Goal: Task Accomplishment & Management: Manage account settings

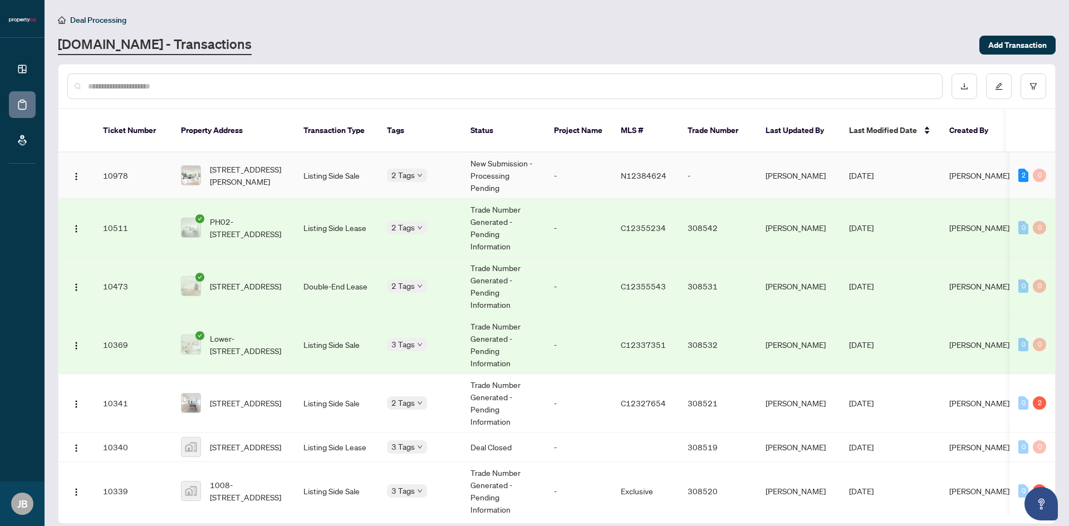
click at [573, 153] on td "-" at bounding box center [578, 176] width 67 height 46
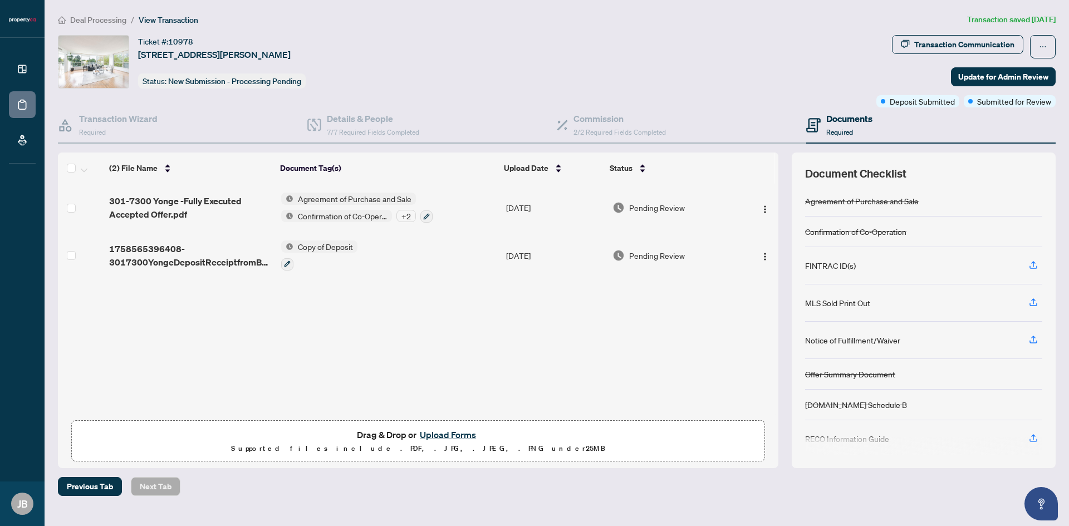
click at [441, 430] on button "Upload Forms" at bounding box center [447, 435] width 63 height 14
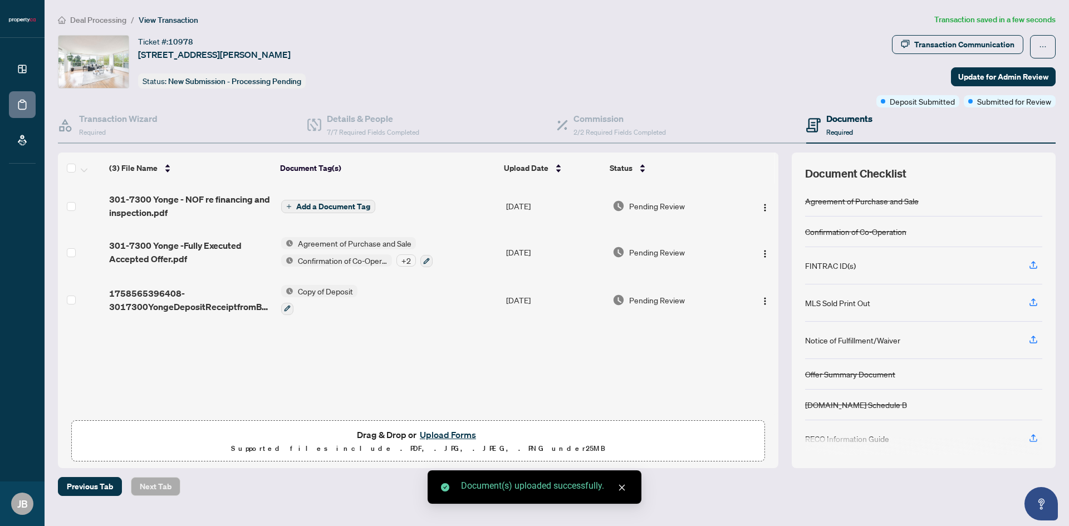
click at [318, 203] on span "Add a Document Tag" at bounding box center [333, 207] width 74 height 8
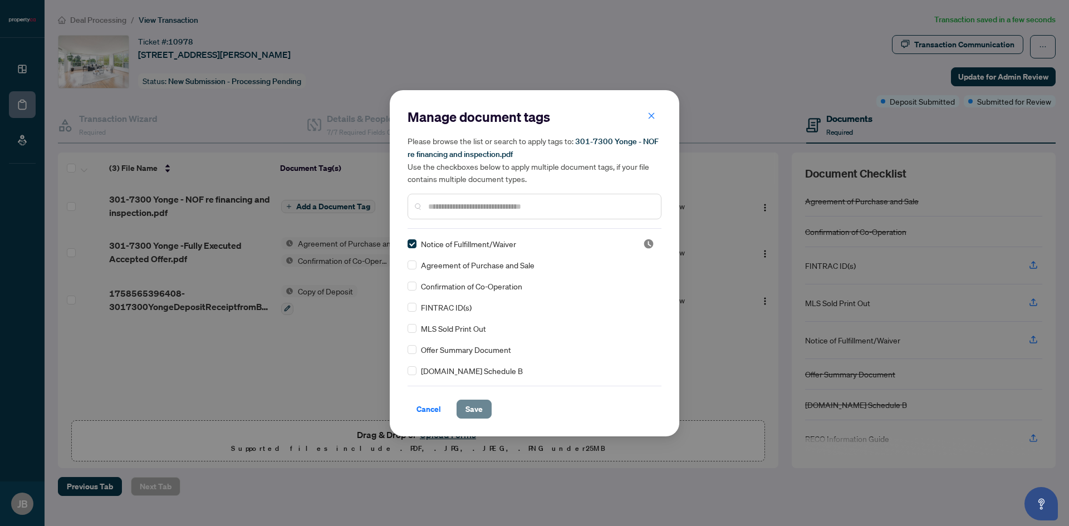
click at [470, 409] on span "Save" at bounding box center [473, 409] width 17 height 18
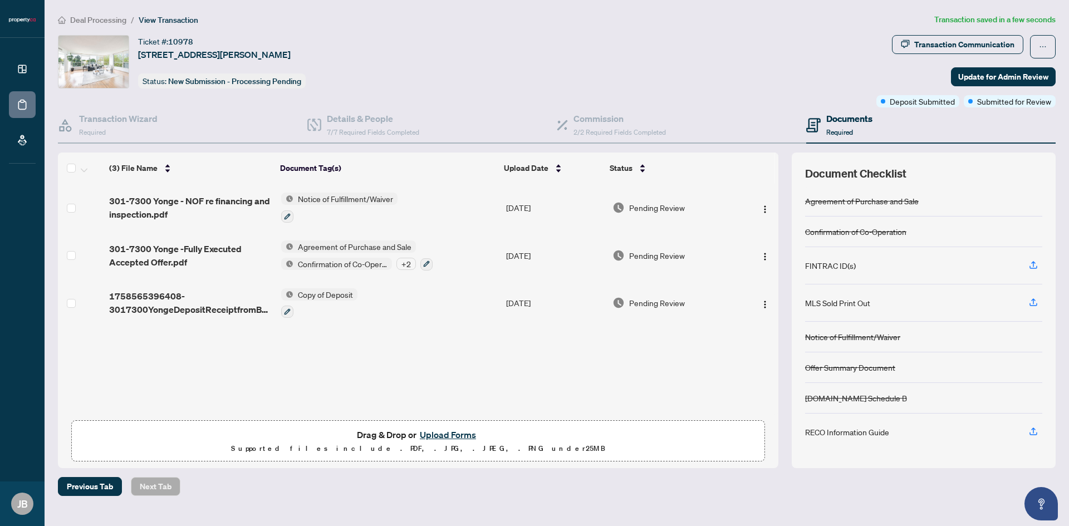
click at [460, 436] on button "Upload Forms" at bounding box center [447, 435] width 63 height 14
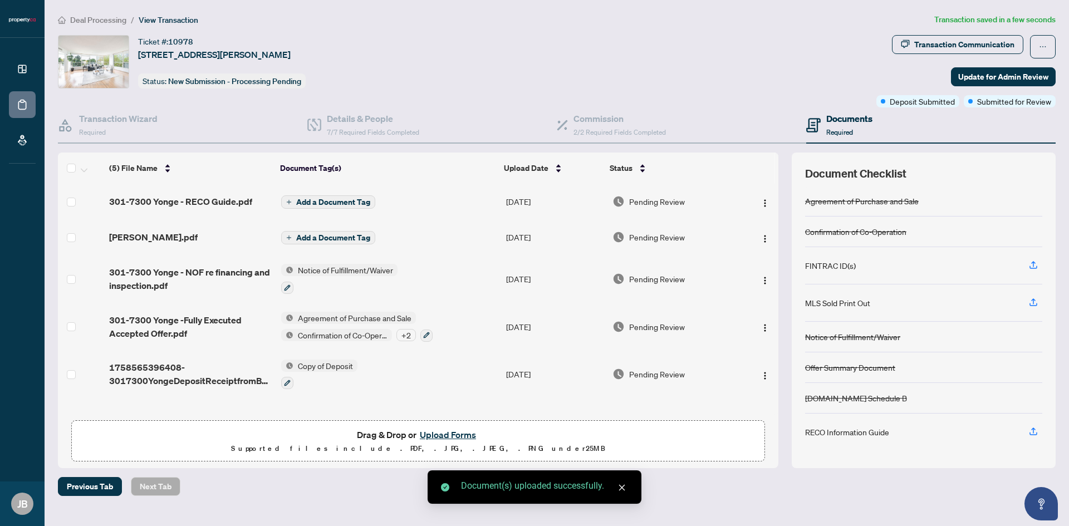
click at [332, 239] on span "Add a Document Tag" at bounding box center [333, 238] width 74 height 8
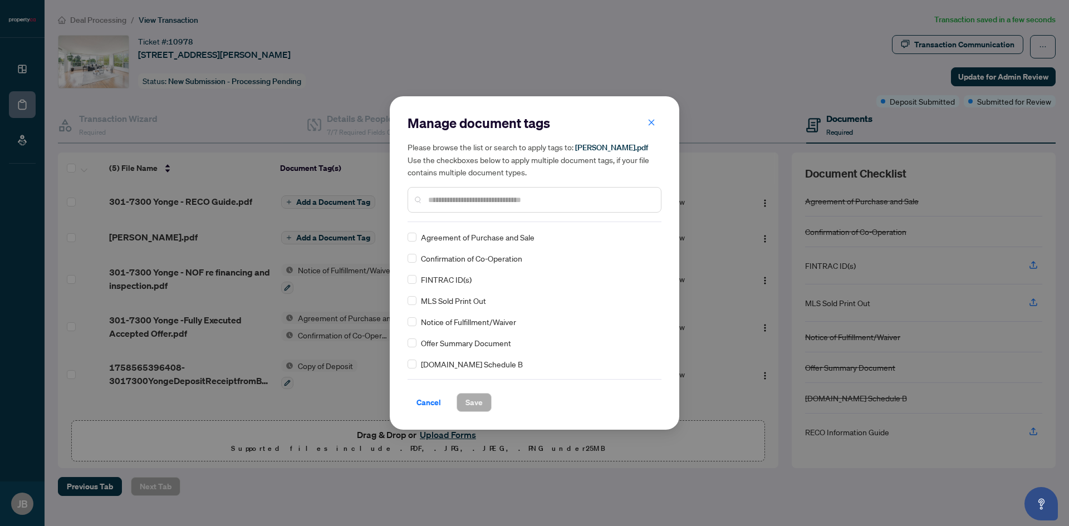
click at [417, 280] on div "FINTRAC ID(s)" at bounding box center [530, 279] width 247 height 12
click at [468, 396] on span "Save" at bounding box center [473, 403] width 17 height 18
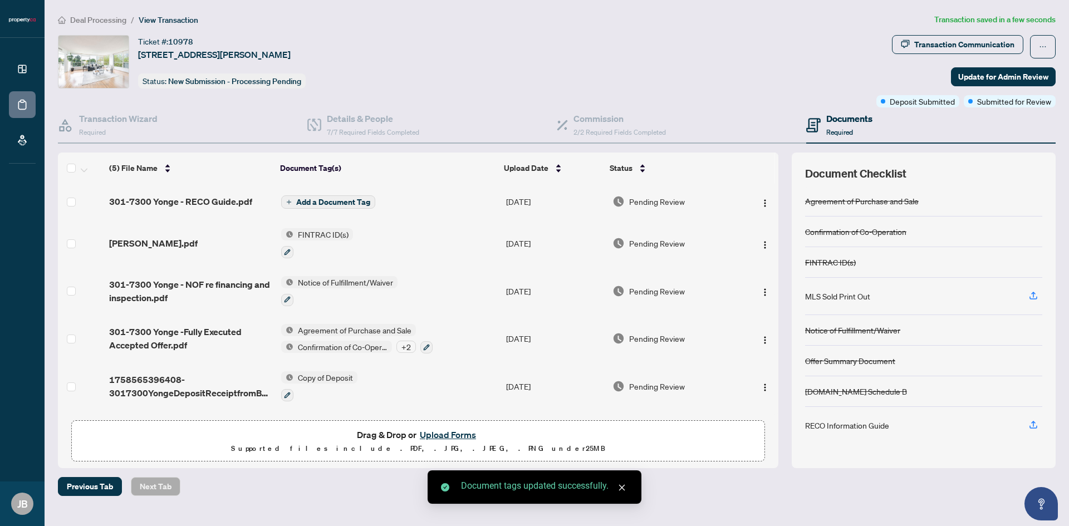
click at [360, 203] on span "Add a Document Tag" at bounding box center [333, 202] width 74 height 8
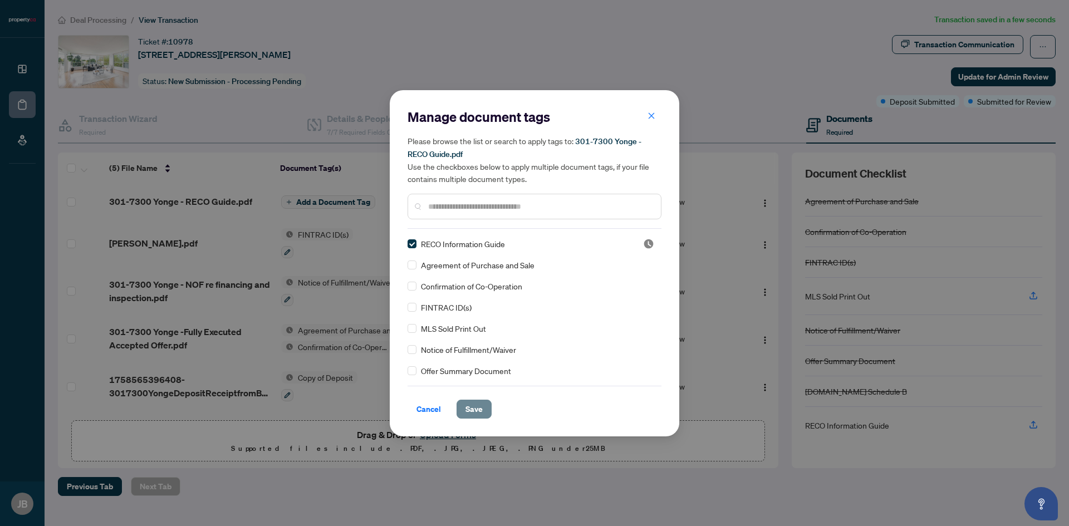
click at [484, 401] on button "Save" at bounding box center [473, 409] width 35 height 19
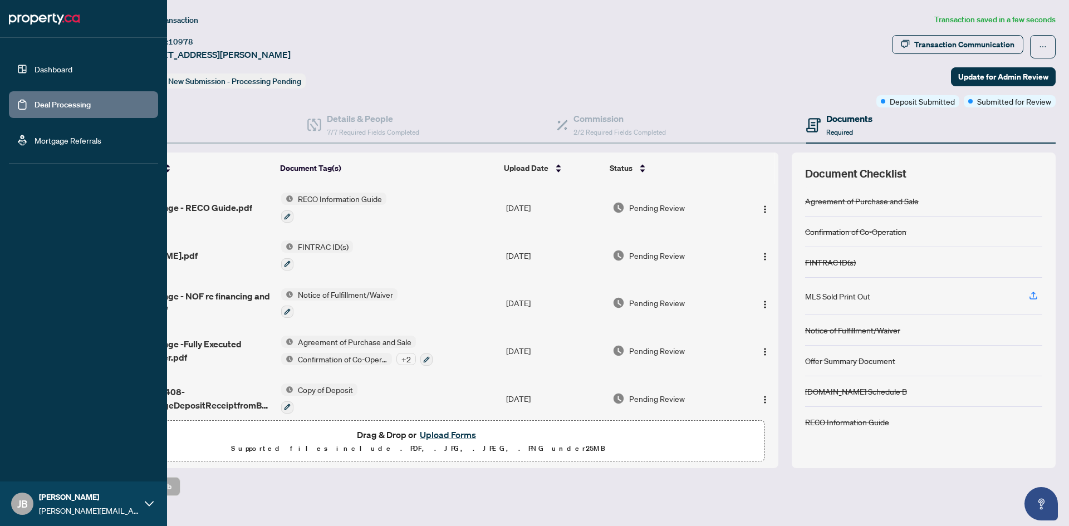
click at [35, 102] on link "Deal Processing" at bounding box center [63, 105] width 56 height 10
